Goal: Task Accomplishment & Management: Use online tool/utility

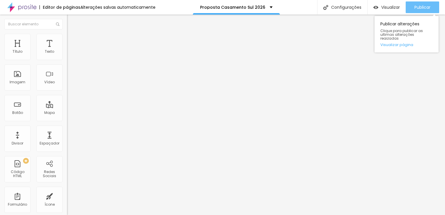
click at [423, 9] on span "Publicar" at bounding box center [422, 7] width 16 height 5
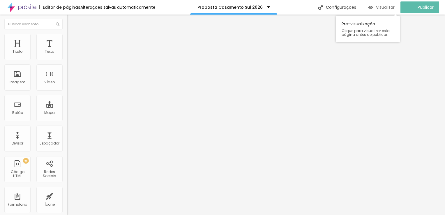
click at [388, 6] on span "Visualizar" at bounding box center [385, 7] width 19 height 5
click at [386, 8] on span "Visualizar" at bounding box center [390, 7] width 19 height 5
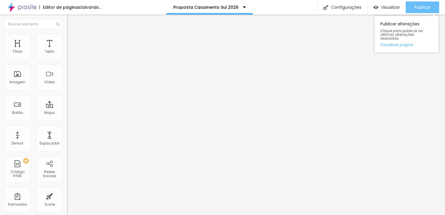
click at [424, 7] on span "Publicar" at bounding box center [422, 7] width 16 height 5
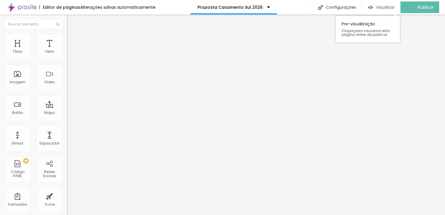
click at [390, 8] on span "Visualizar" at bounding box center [385, 7] width 19 height 5
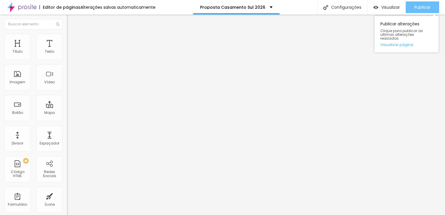
click at [415, 5] on span "Publicar" at bounding box center [422, 7] width 16 height 5
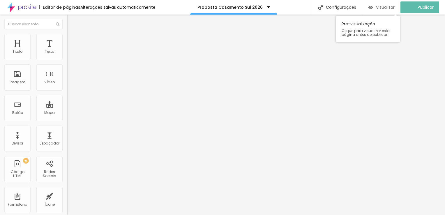
click at [380, 8] on span "Visualizar" at bounding box center [385, 7] width 19 height 5
